Goal: Check status

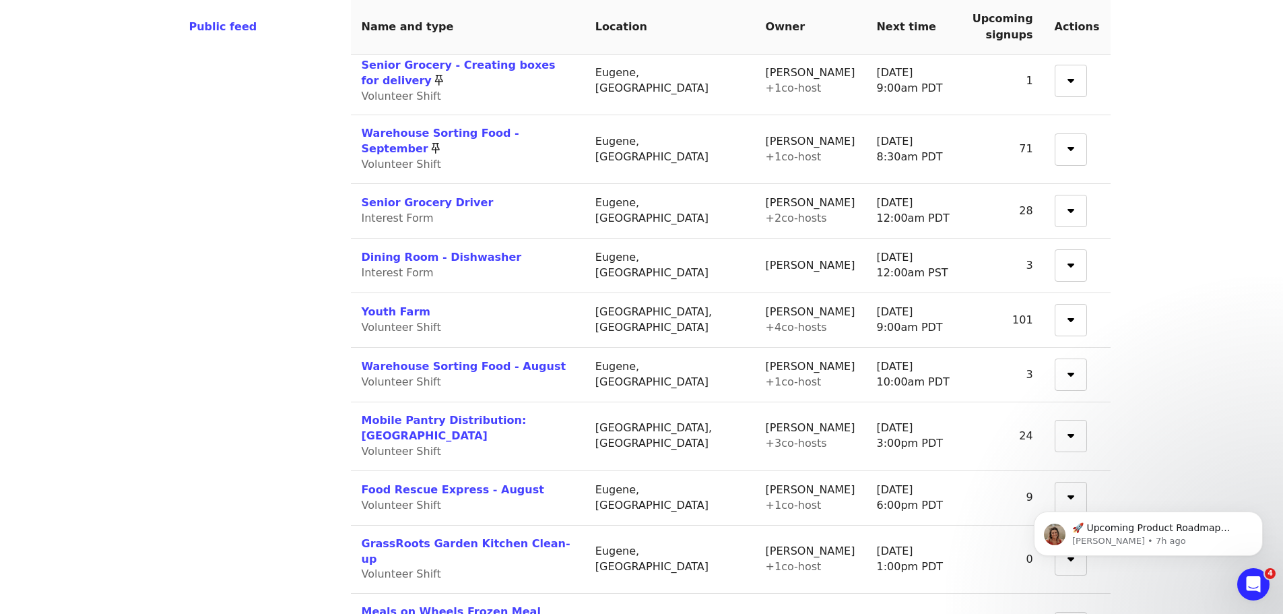
scroll to position [674, 0]
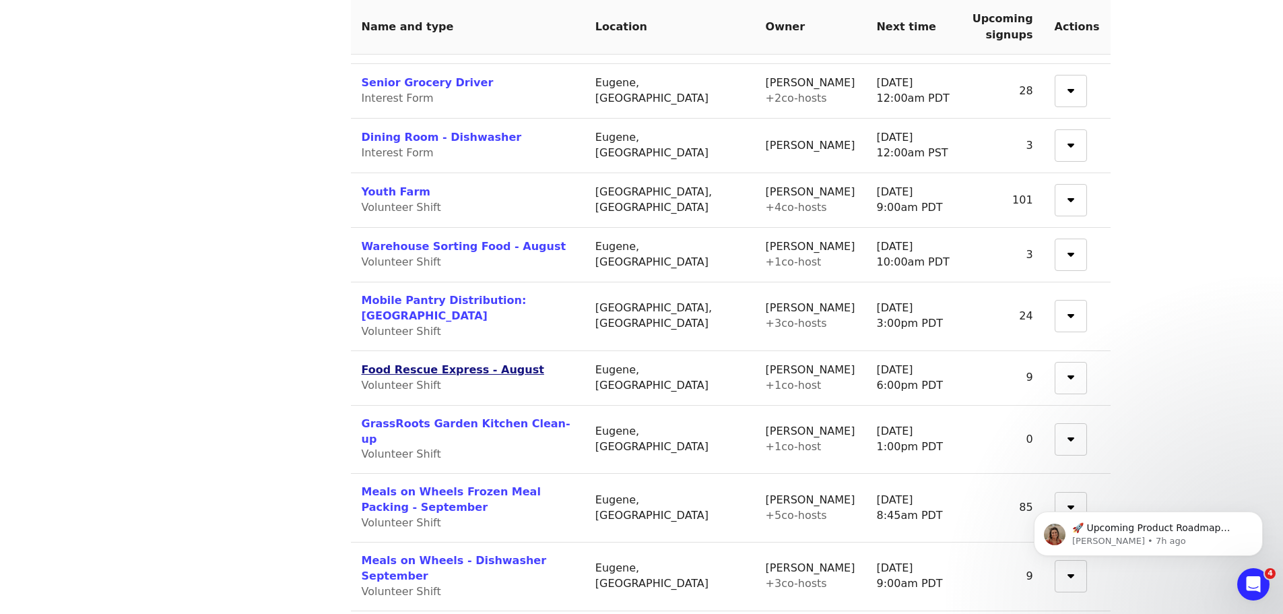
click at [432, 363] on link "Food Rescue Express - August" at bounding box center [453, 369] width 183 height 13
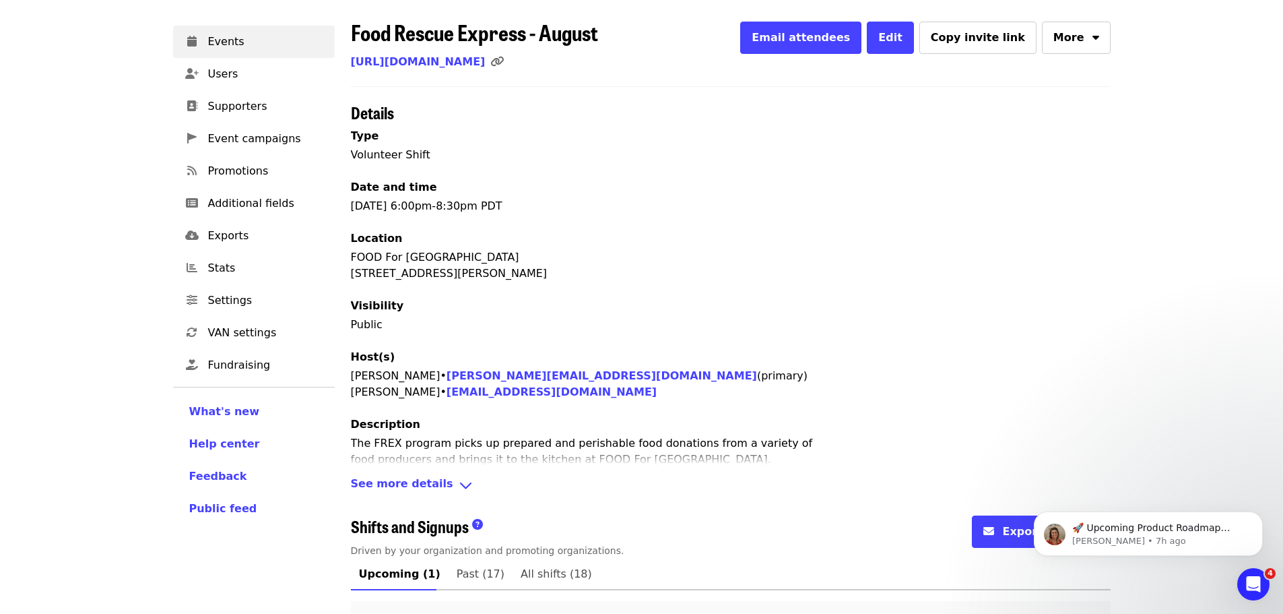
scroll to position [205, 0]
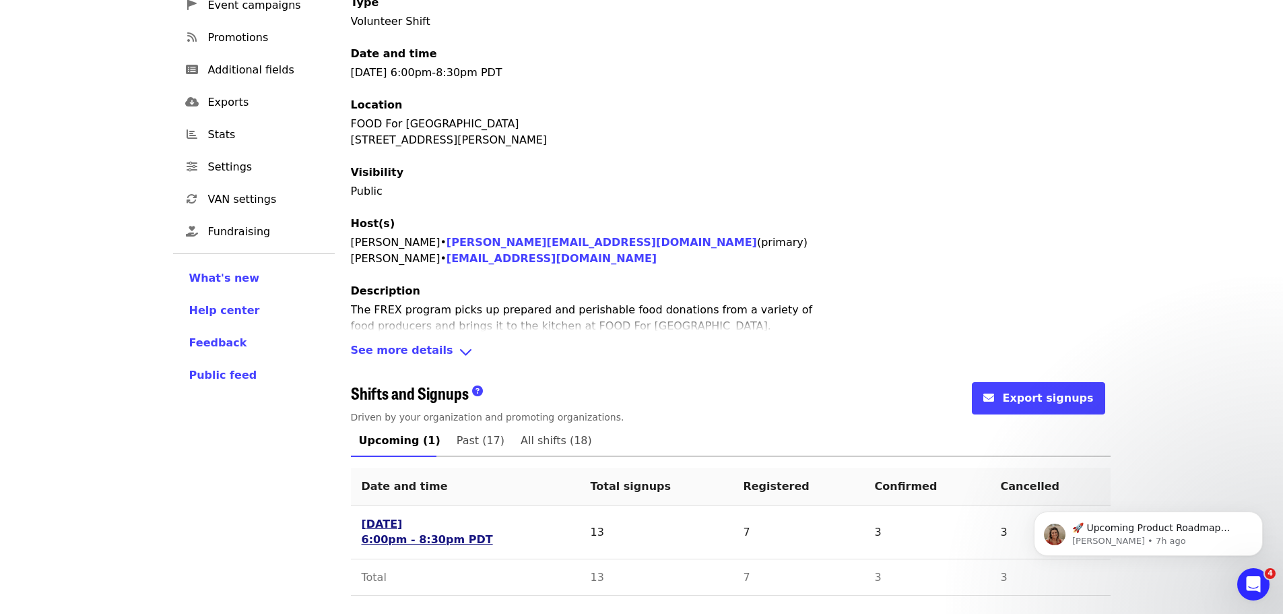
click at [407, 536] on link "[DATE] 6:00pm - 8:30pm PDT" at bounding box center [427, 532] width 131 height 31
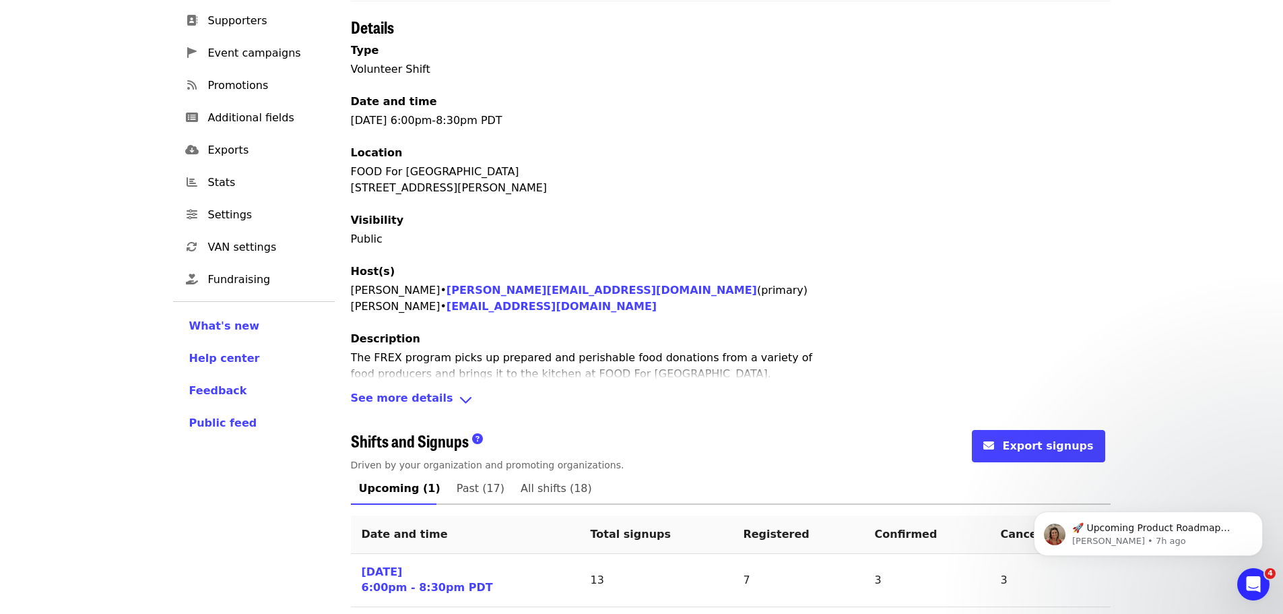
scroll to position [205, 0]
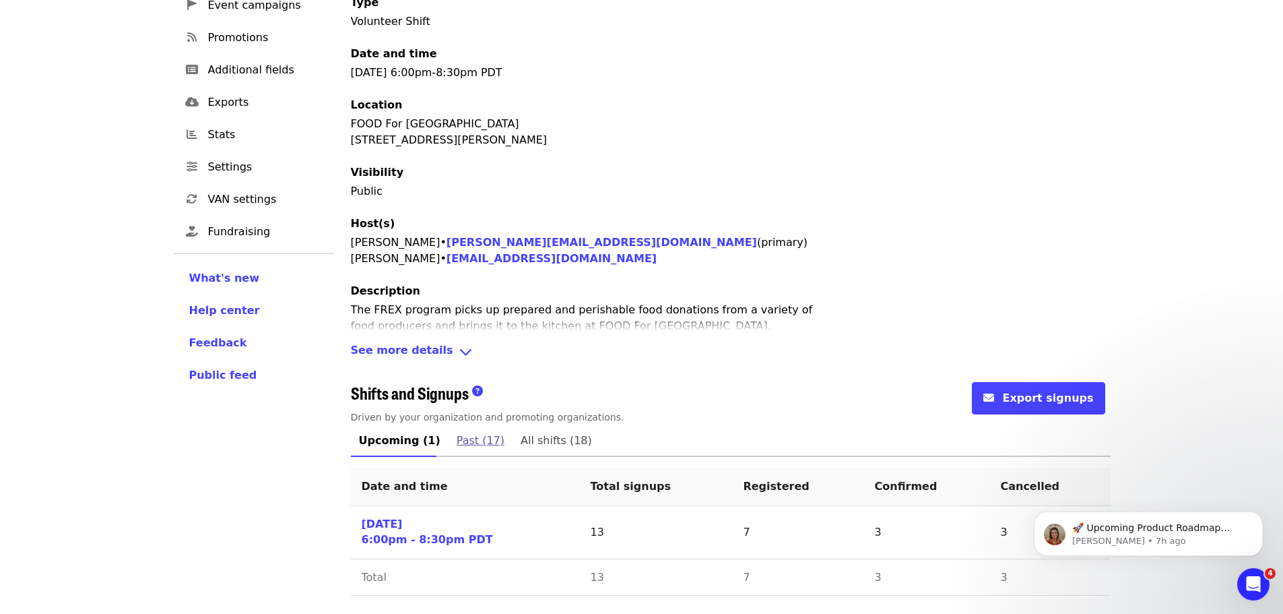
click at [457, 434] on span "Past (17)" at bounding box center [481, 440] width 48 height 19
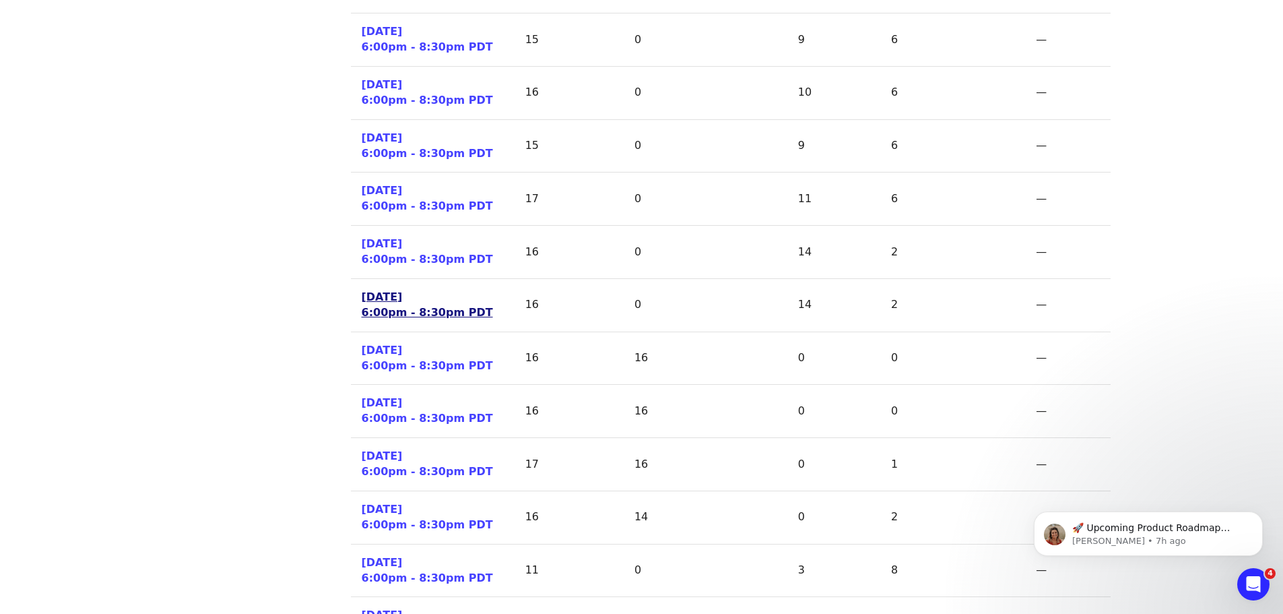
scroll to position [606, 0]
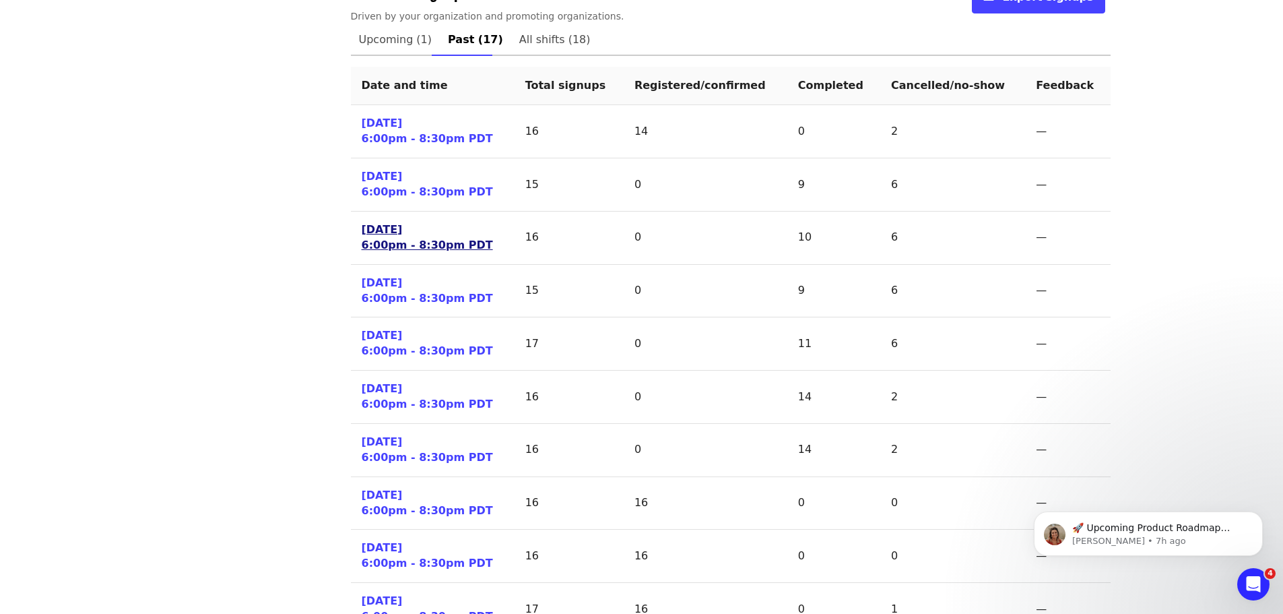
click at [397, 245] on link "[DATE] 6:00pm - 8:30pm PDT" at bounding box center [427, 237] width 131 height 31
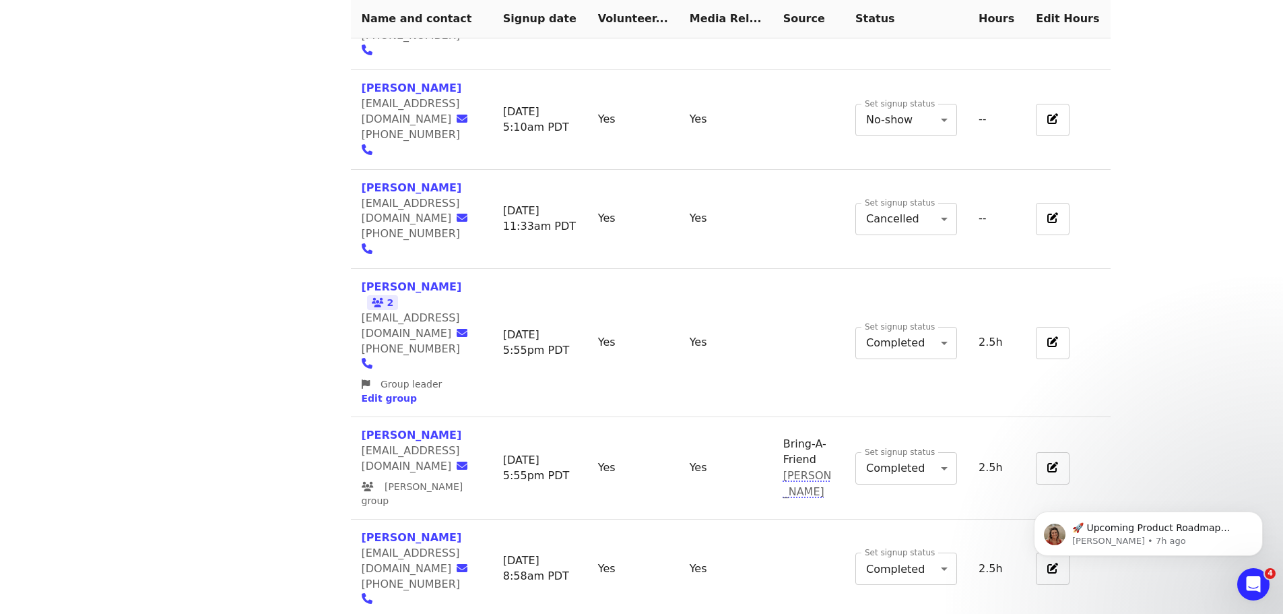
scroll to position [1223, 0]
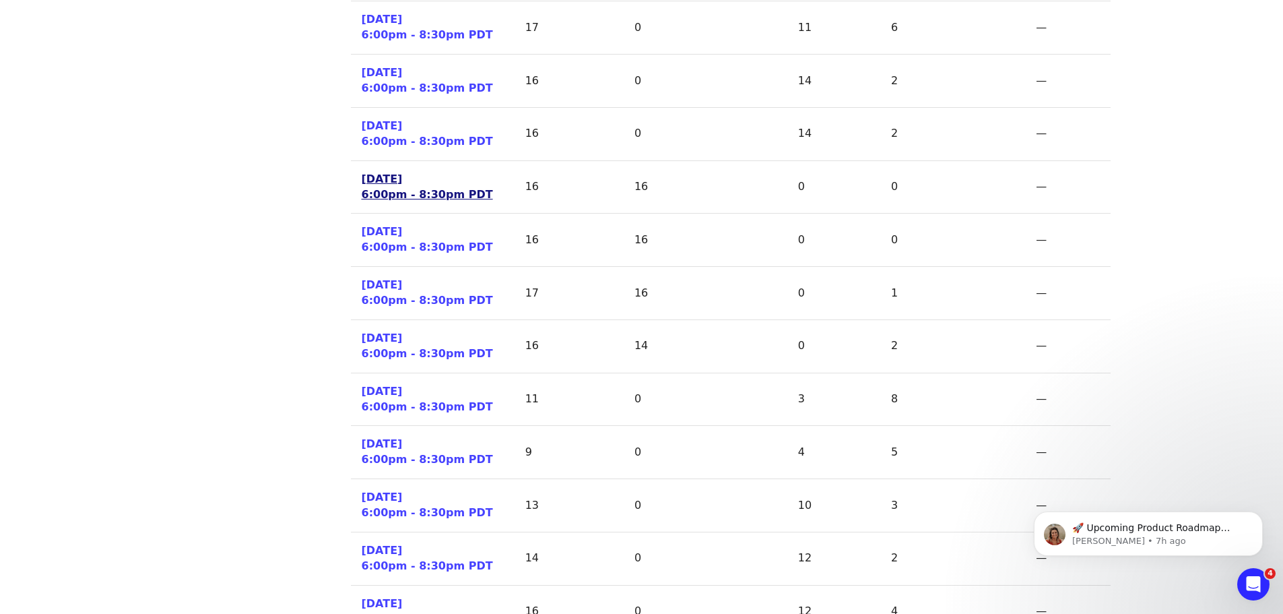
scroll to position [920, 0]
click at [406, 88] on link "[DATE] 6:00pm - 8:30pm PDT" at bounding box center [427, 83] width 131 height 31
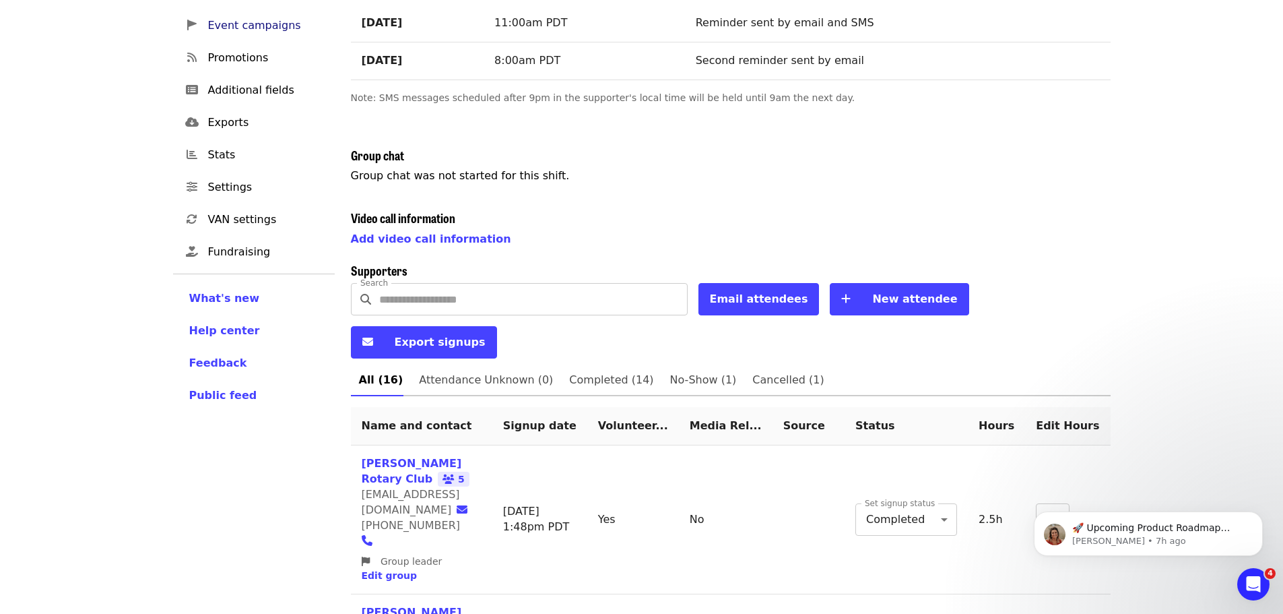
scroll to position [135, 0]
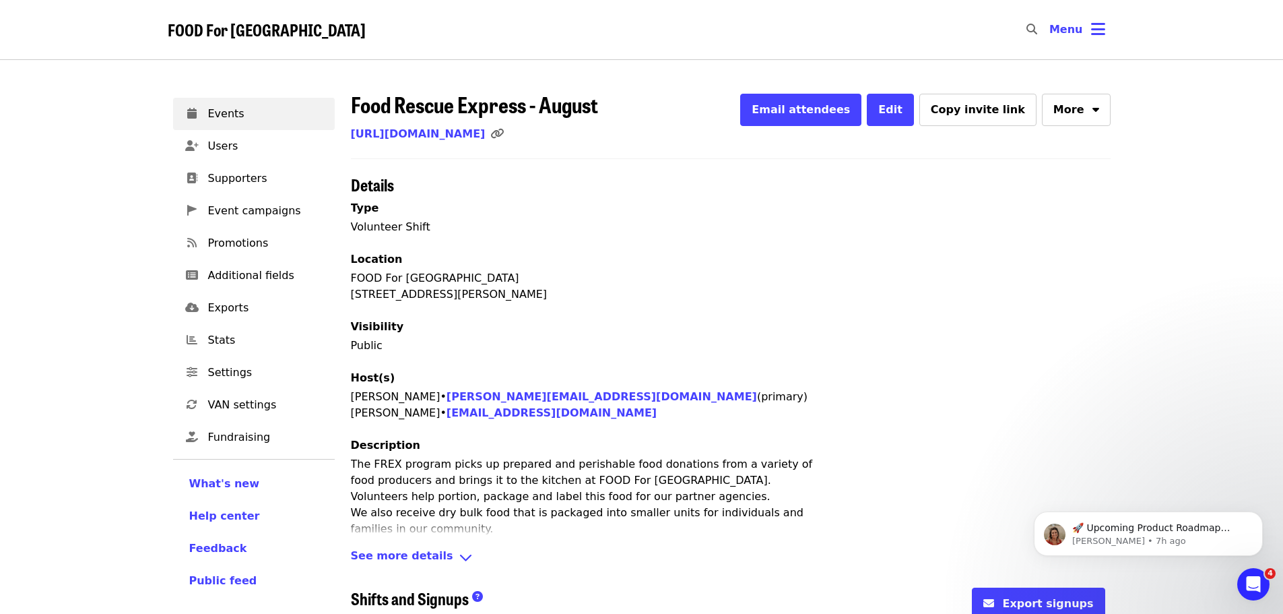
scroll to position [404, 0]
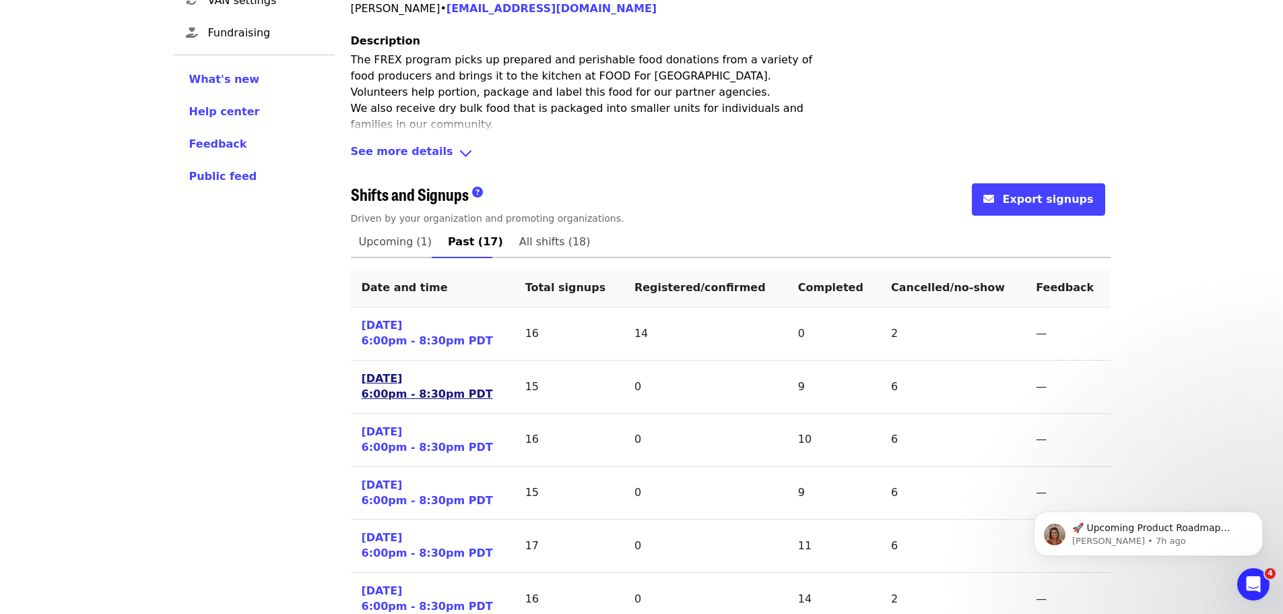
click at [414, 389] on link "[DATE] 6:00pm - 8:30pm PDT" at bounding box center [427, 386] width 131 height 31
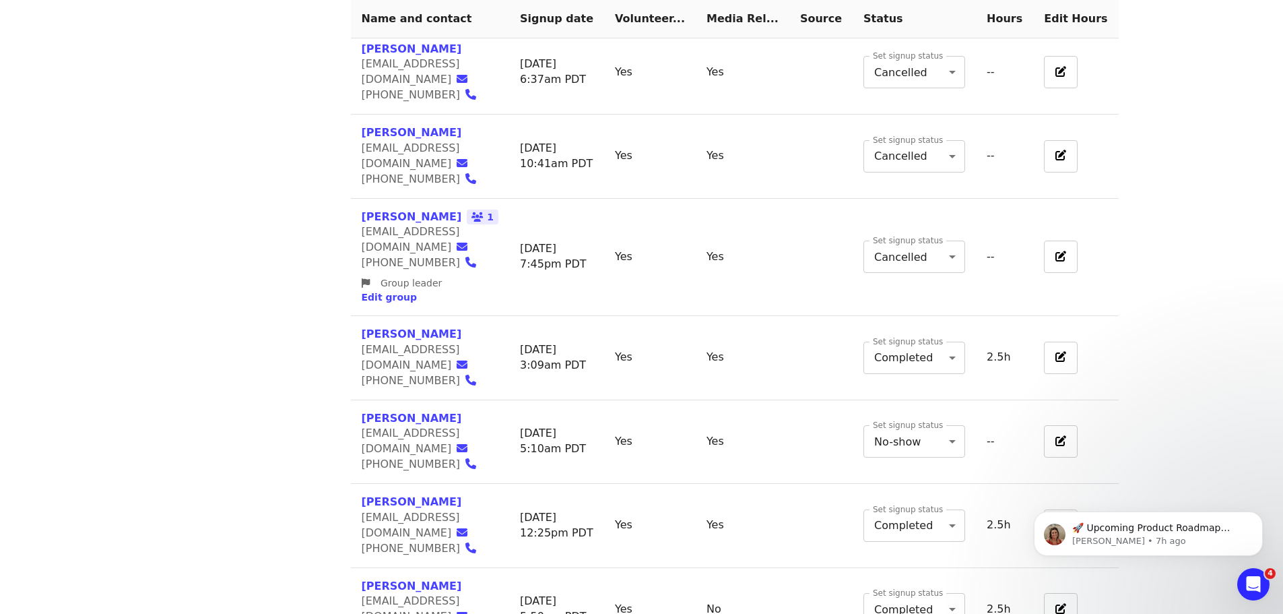
scroll to position [1002, 0]
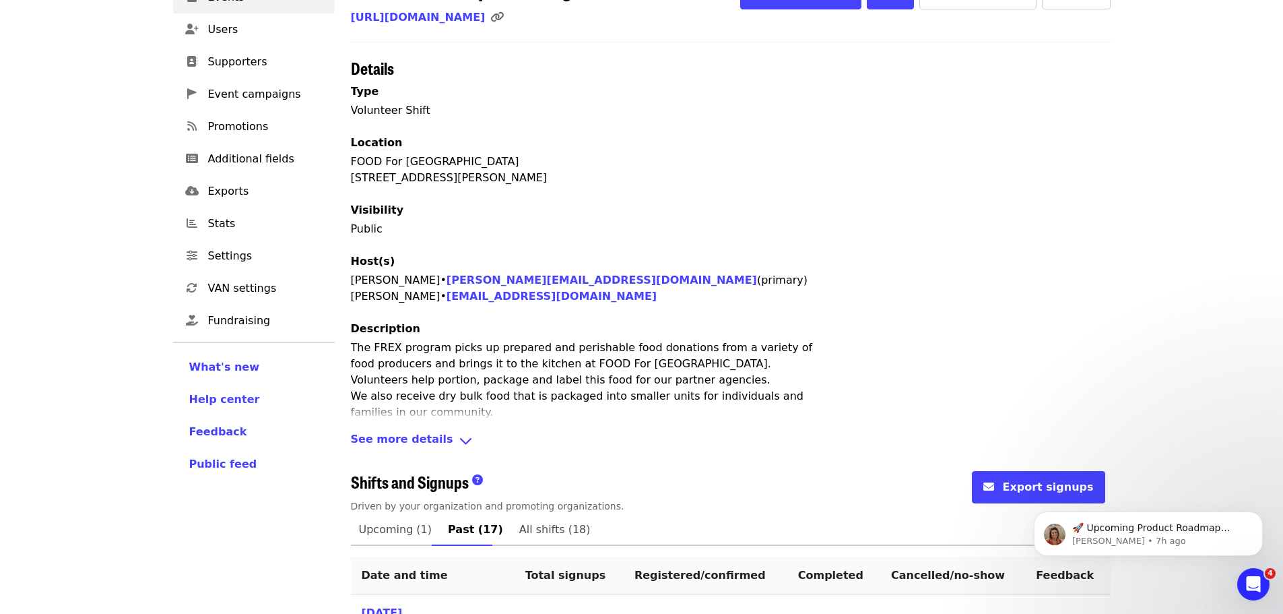
scroll to position [1002, 0]
